Goal: Navigation & Orientation: Understand site structure

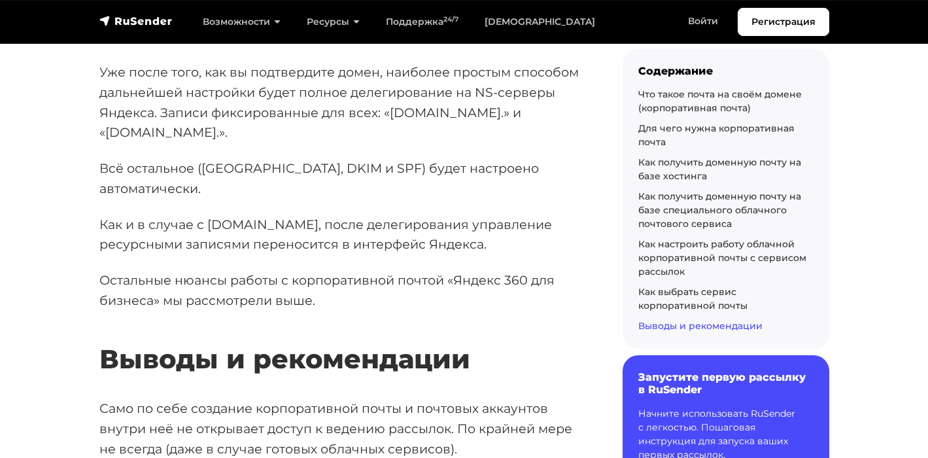
scroll to position [21390, 0]
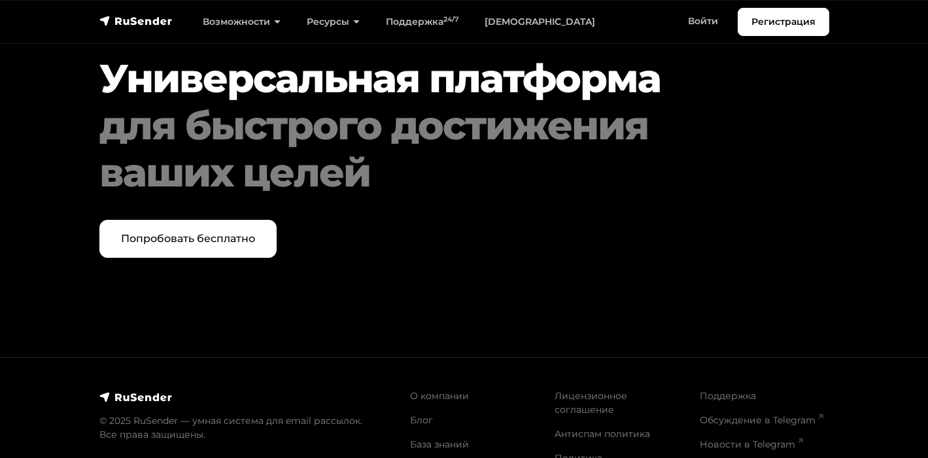
scroll to position [3101, 0]
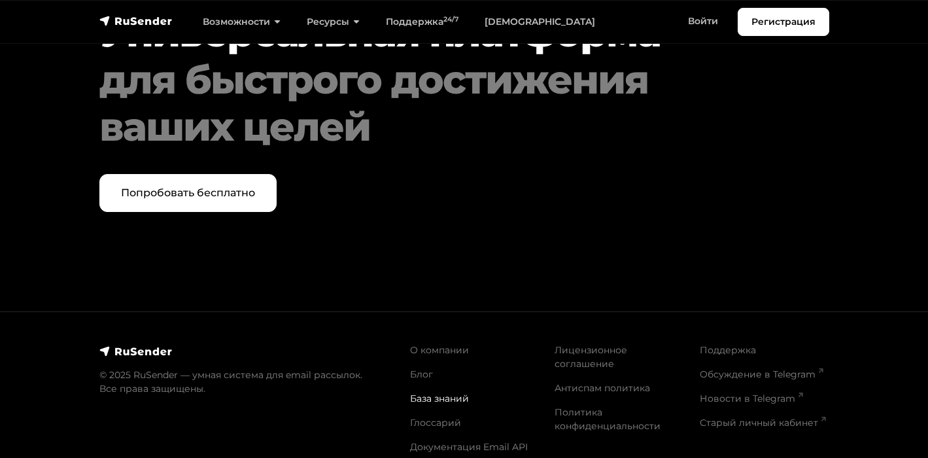
click at [422, 393] on link "База знаний" at bounding box center [439, 398] width 59 height 12
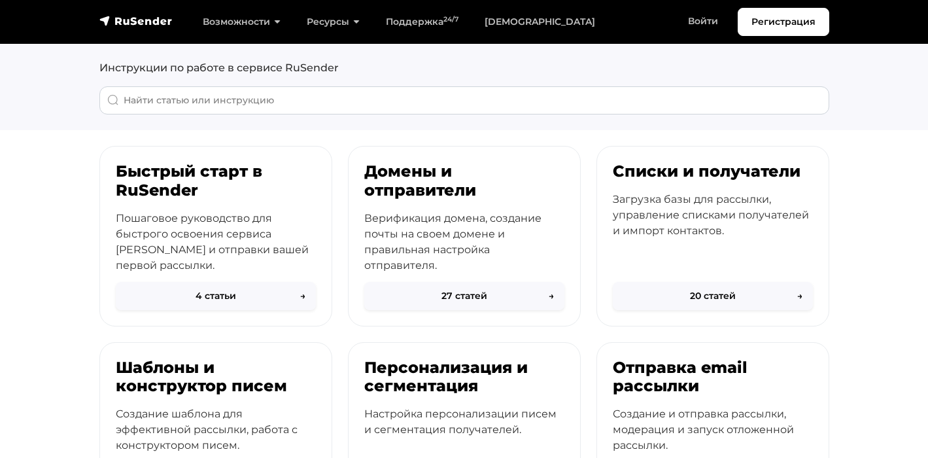
scroll to position [34, 0]
